Goal: Find contact information: Find contact information

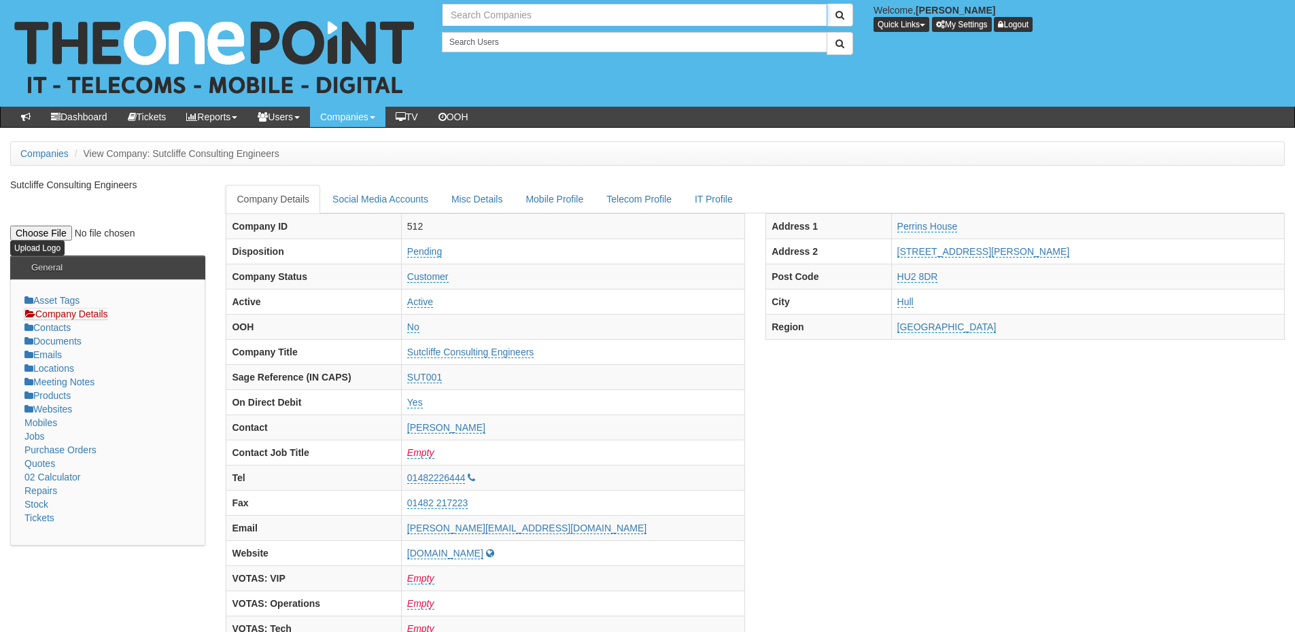
click at [520, 16] on input "text" at bounding box center [635, 14] width 386 height 23
click at [513, 32] on link "Life Skills Hub" at bounding box center [634, 38] width 383 height 20
type input "Life Skills Hub"
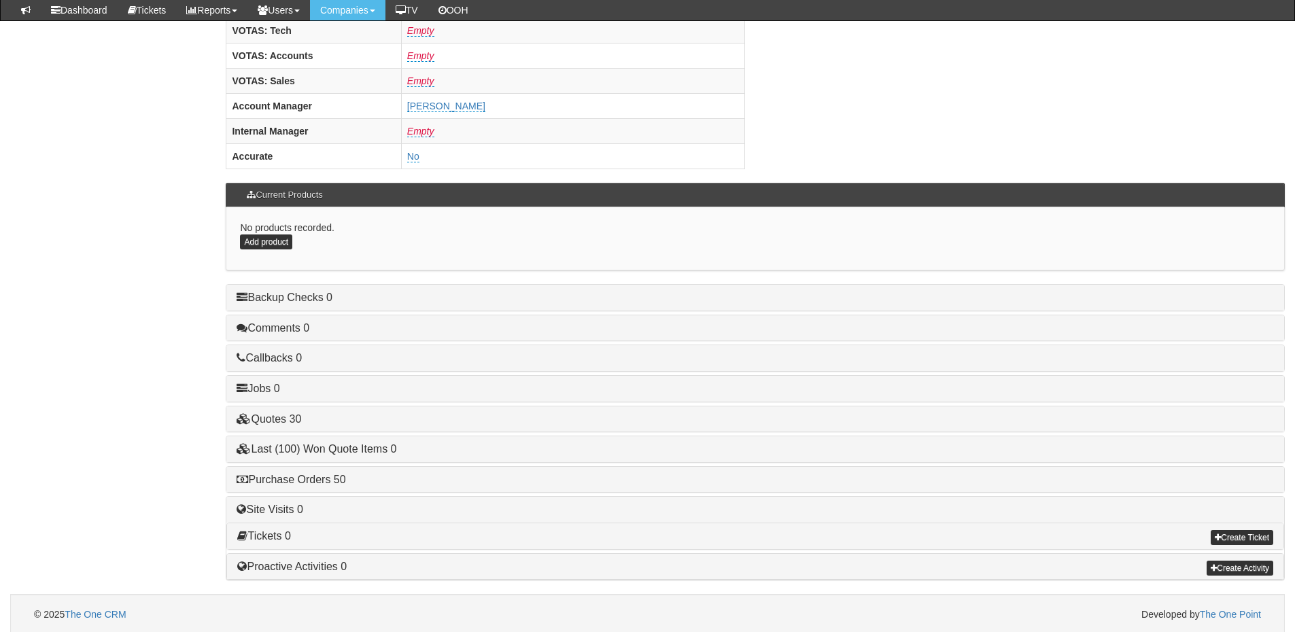
scroll to position [566, 0]
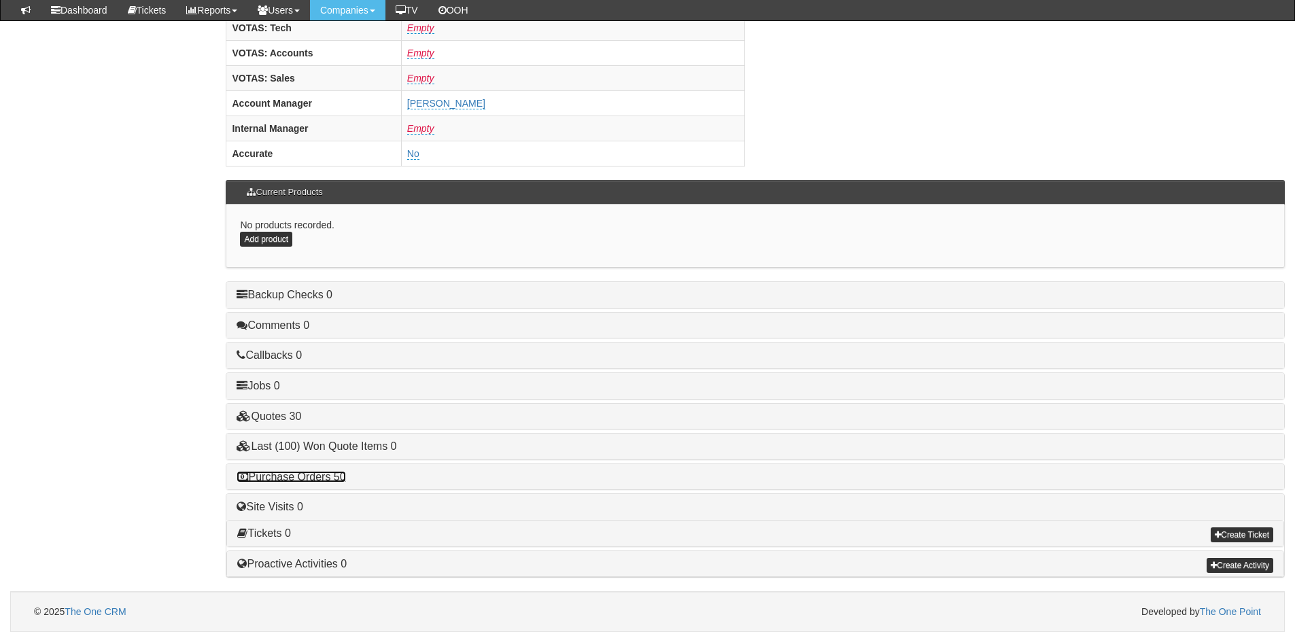
click at [336, 471] on link "Purchase Orders 50" at bounding box center [291, 477] width 109 height 12
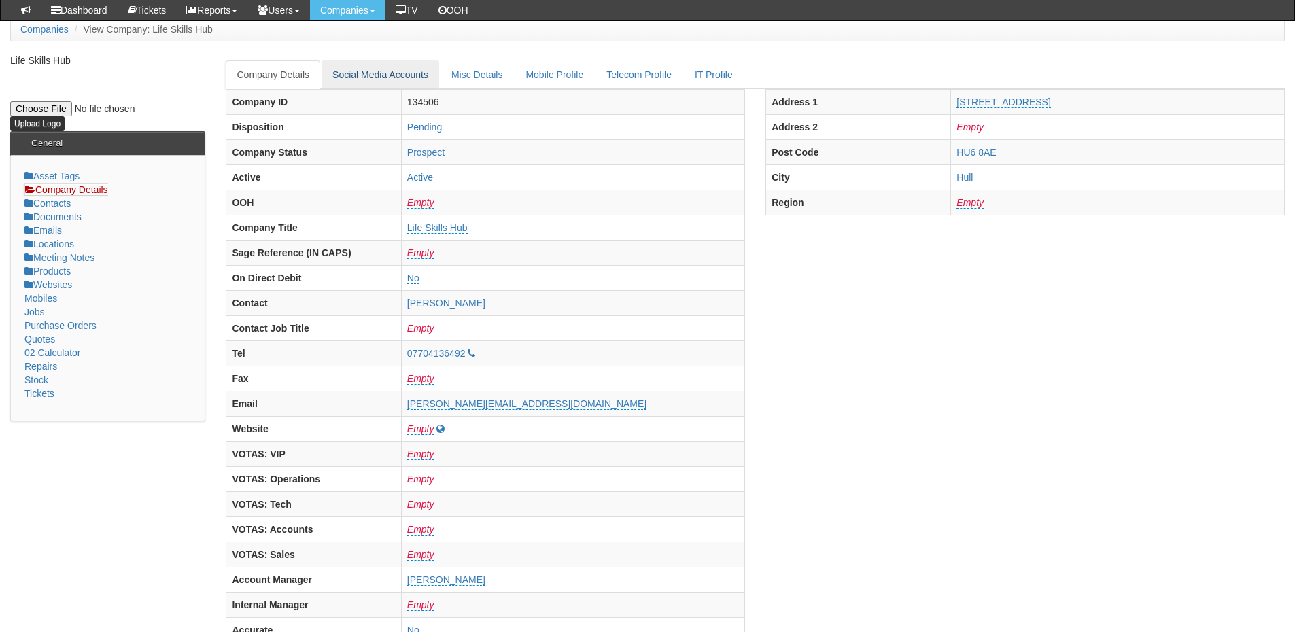
scroll to position [0, 0]
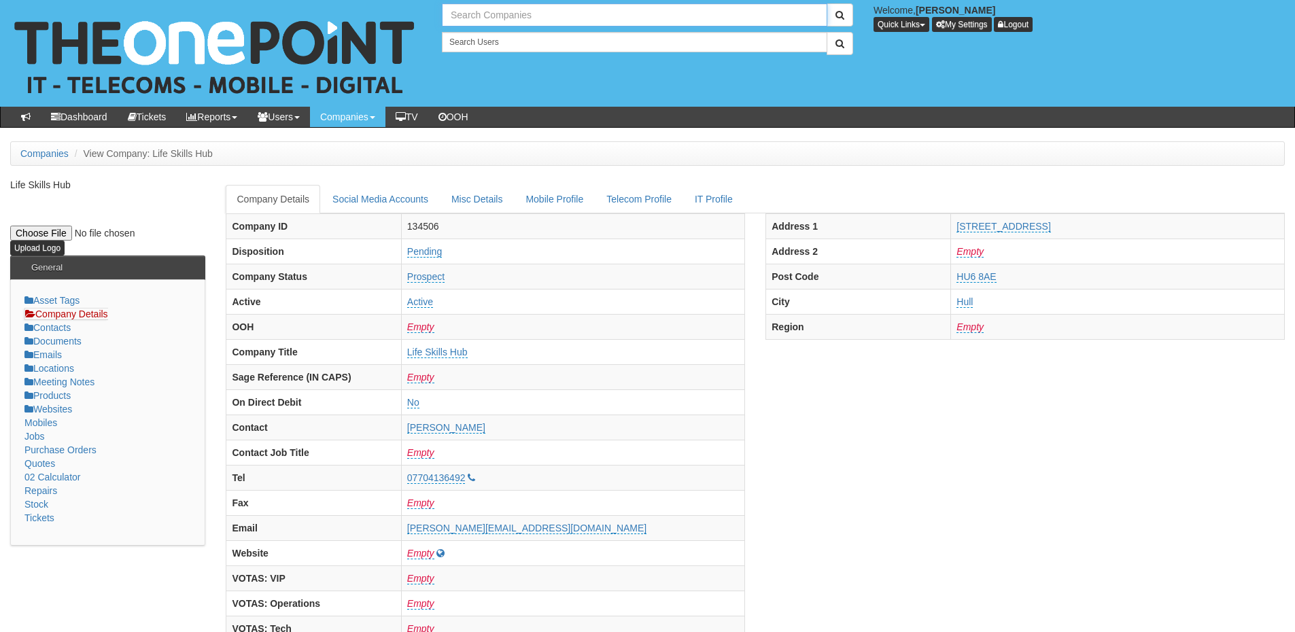
click at [479, 18] on input "text" at bounding box center [635, 14] width 386 height 23
click at [492, 36] on link "Engine7 Audio Production Limited" at bounding box center [634, 38] width 383 height 20
type input "Engine7 Audio Production Limited"
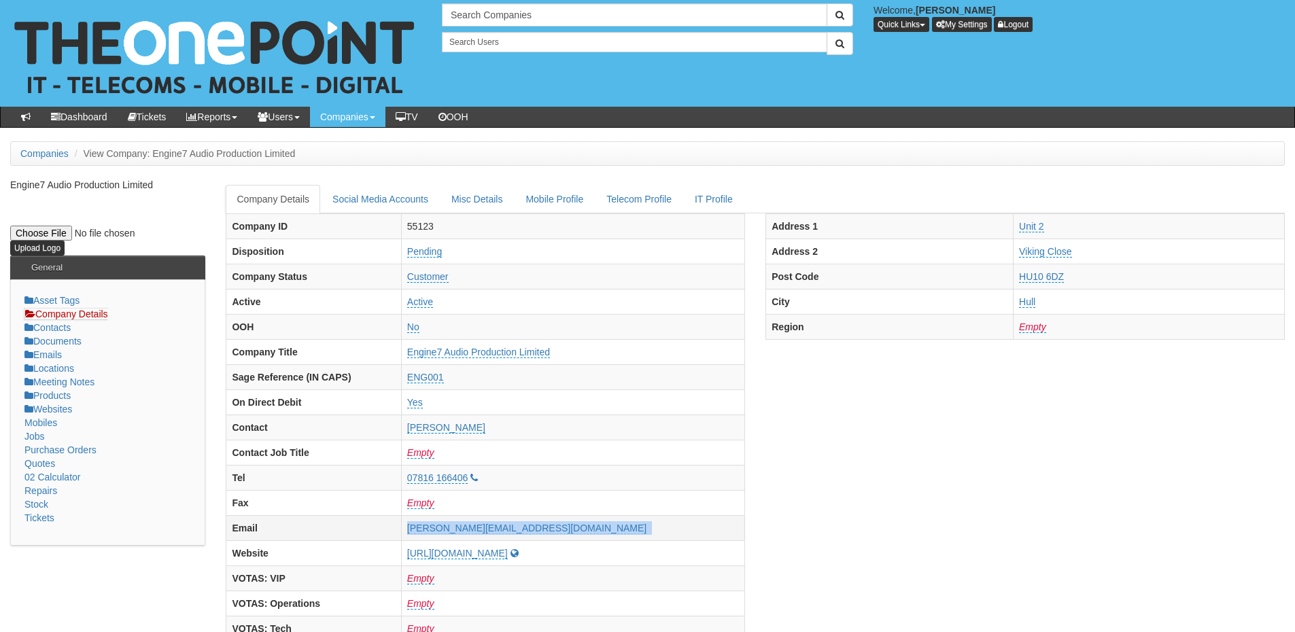
drag, startPoint x: 0, startPoint y: 0, endPoint x: 612, endPoint y: 527, distance: 807.7
click at [612, 527] on tr "Email [PERSON_NAME][EMAIL_ADDRESS][DOMAIN_NAME]" at bounding box center [485, 527] width 519 height 25
copy tr "[PERSON_NAME][EMAIL_ADDRESS][DOMAIN_NAME]"
